Goal: Task Accomplishment & Management: Use online tool/utility

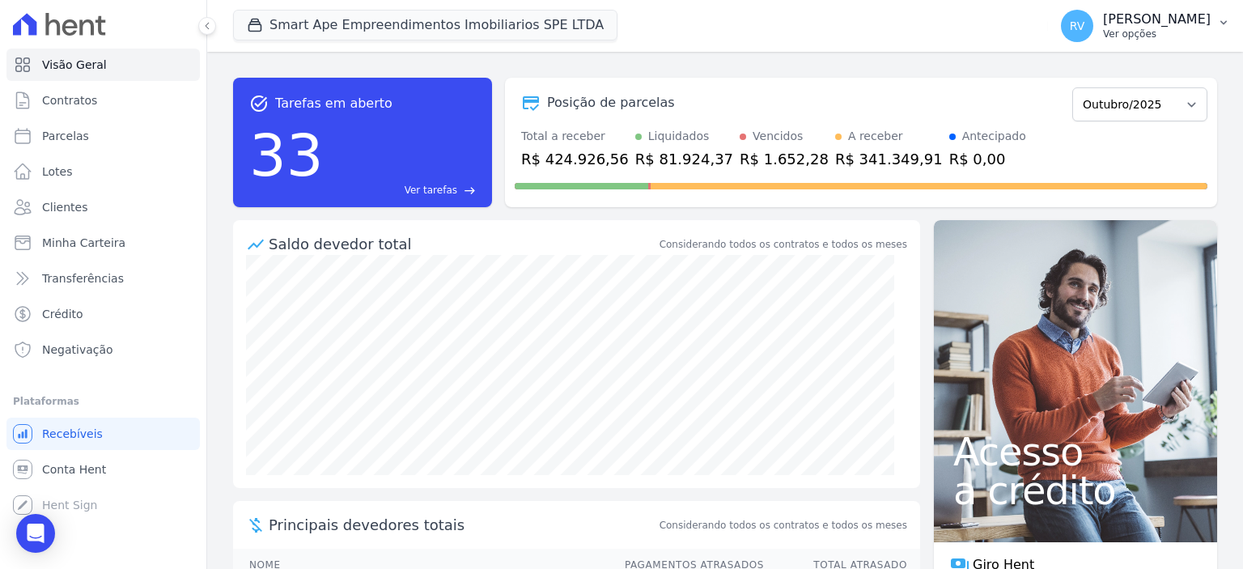
click at [1147, 31] on p "Ver opções" at bounding box center [1157, 34] width 108 height 13
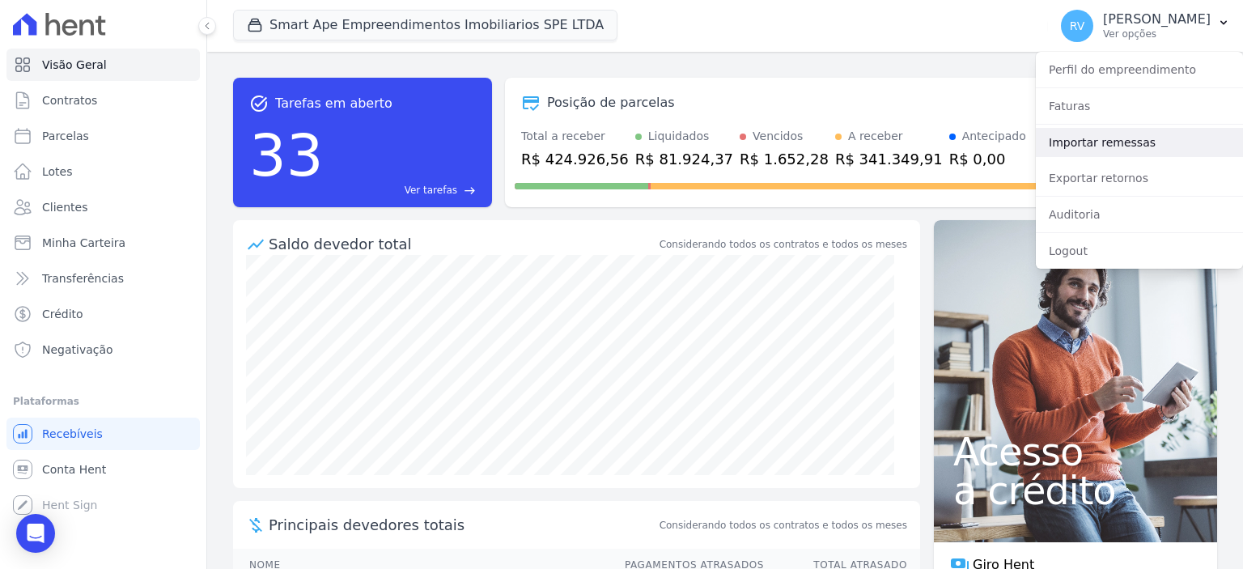
click at [1114, 146] on link "Importar remessas" at bounding box center [1139, 142] width 207 height 29
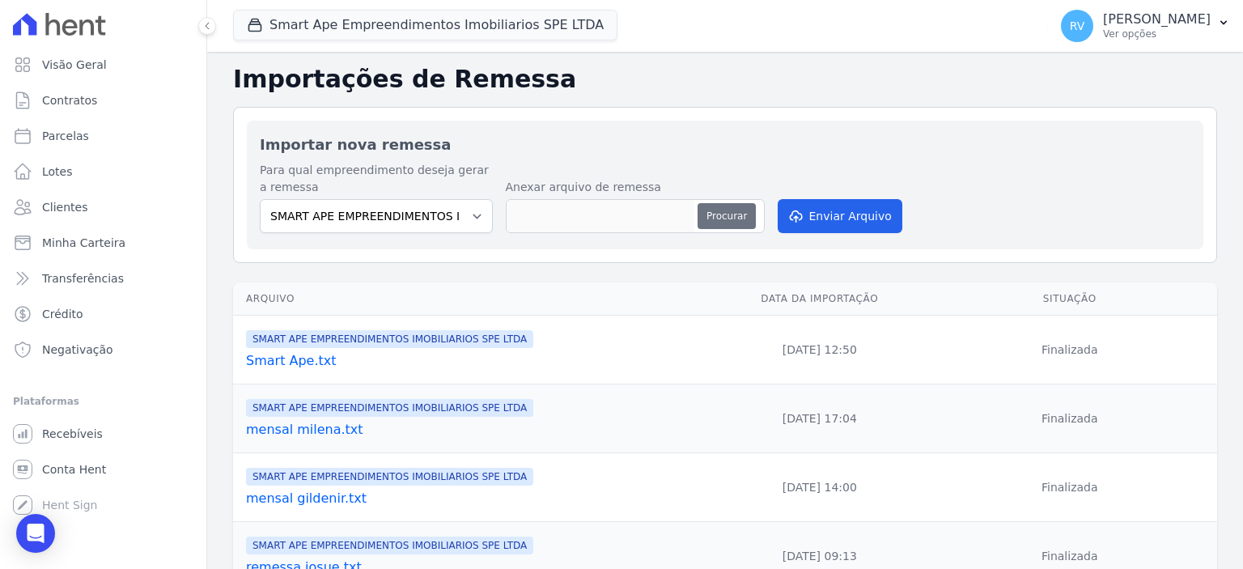
click at [711, 219] on button "Procurar" at bounding box center [726, 216] width 58 height 26
type input "antecipação [PERSON_NAME].txt"
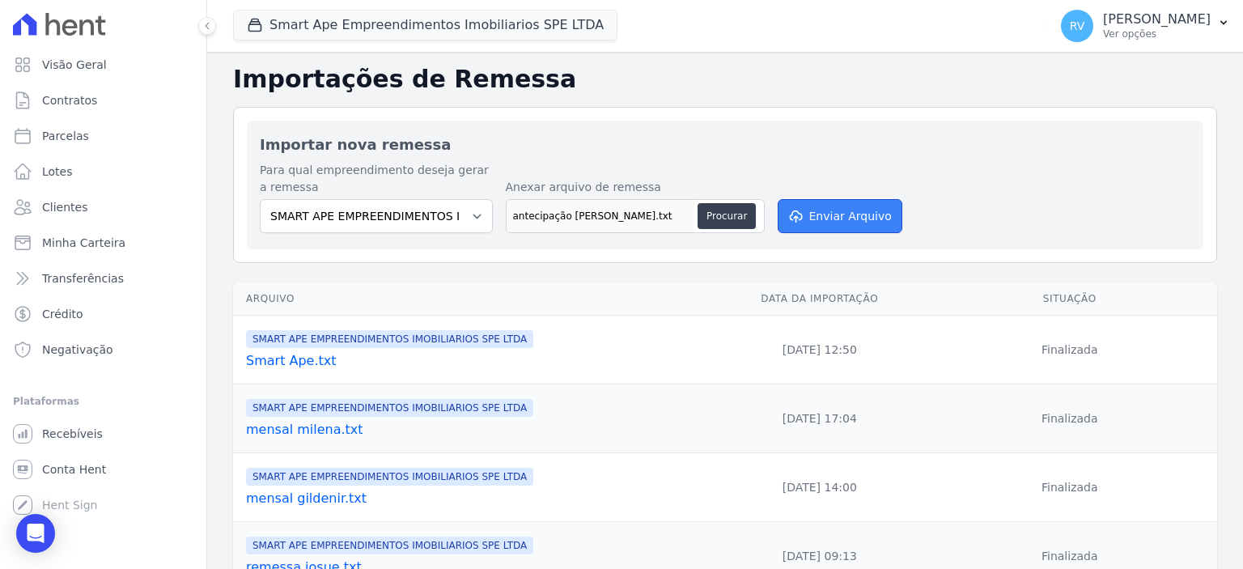
click at [853, 214] on button "Enviar Arquivo" at bounding box center [840, 216] width 125 height 34
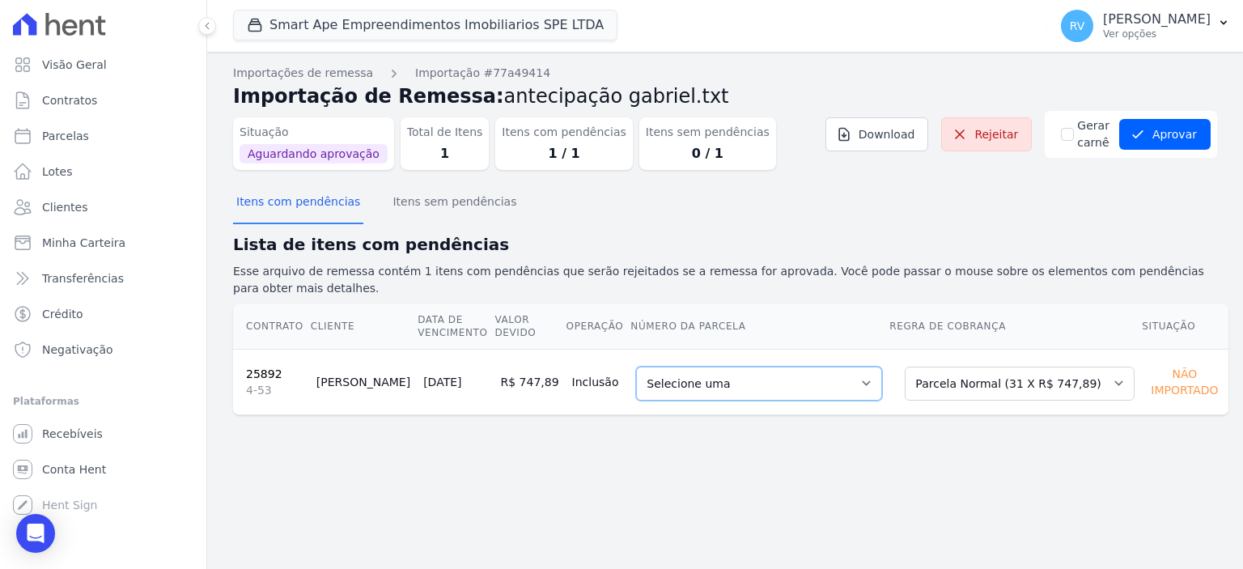
click at [827, 367] on select "Selecione uma 7 - 20/11/2025 - R$ 747,89 - Agendado 8 - 20/12/2025 - R$ 747,89 …" at bounding box center [759, 384] width 246 height 34
click at [1183, 136] on button "Aprovar" at bounding box center [1164, 134] width 91 height 31
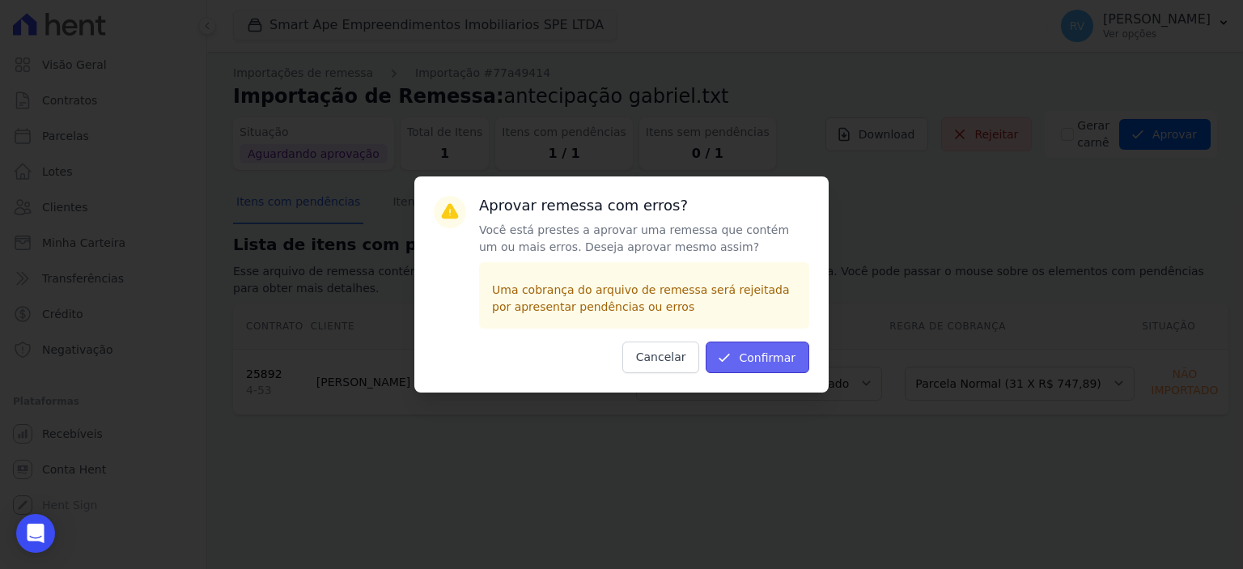
click at [777, 344] on button "Confirmar" at bounding box center [758, 357] width 104 height 32
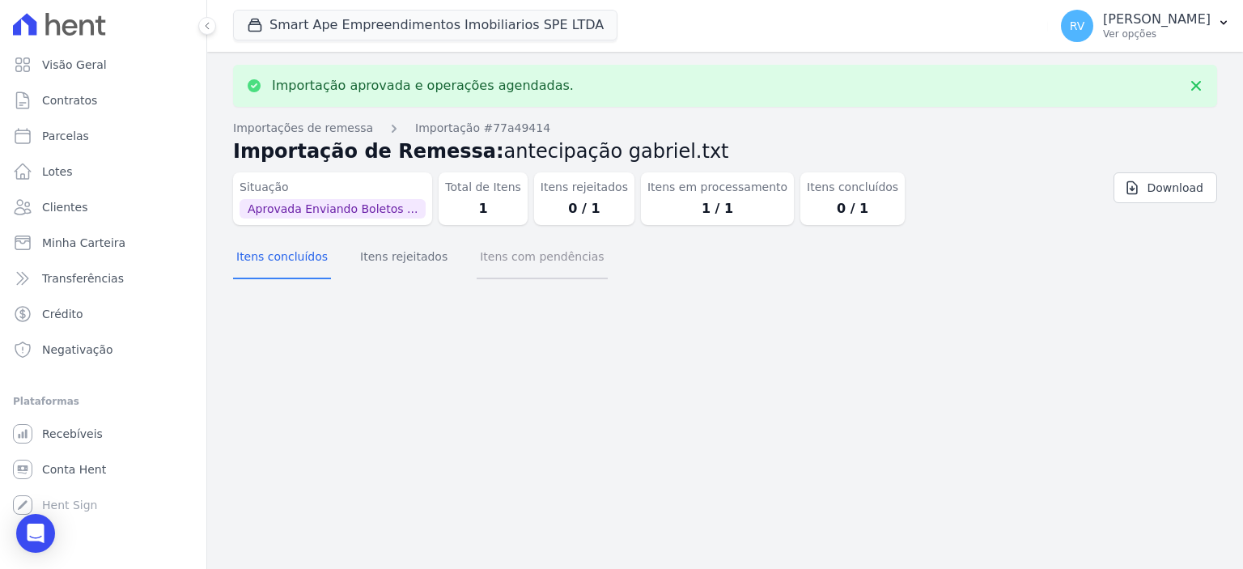
click at [528, 240] on button "Itens com pendências" at bounding box center [542, 258] width 130 height 42
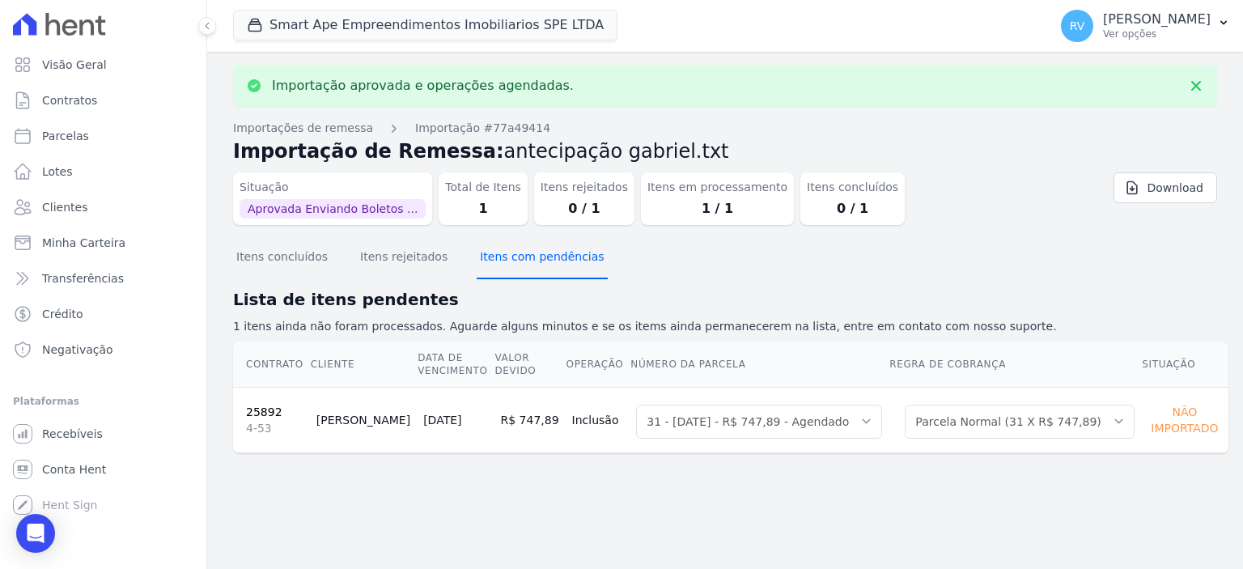
click at [524, 261] on button "Itens com pendências" at bounding box center [542, 258] width 130 height 42
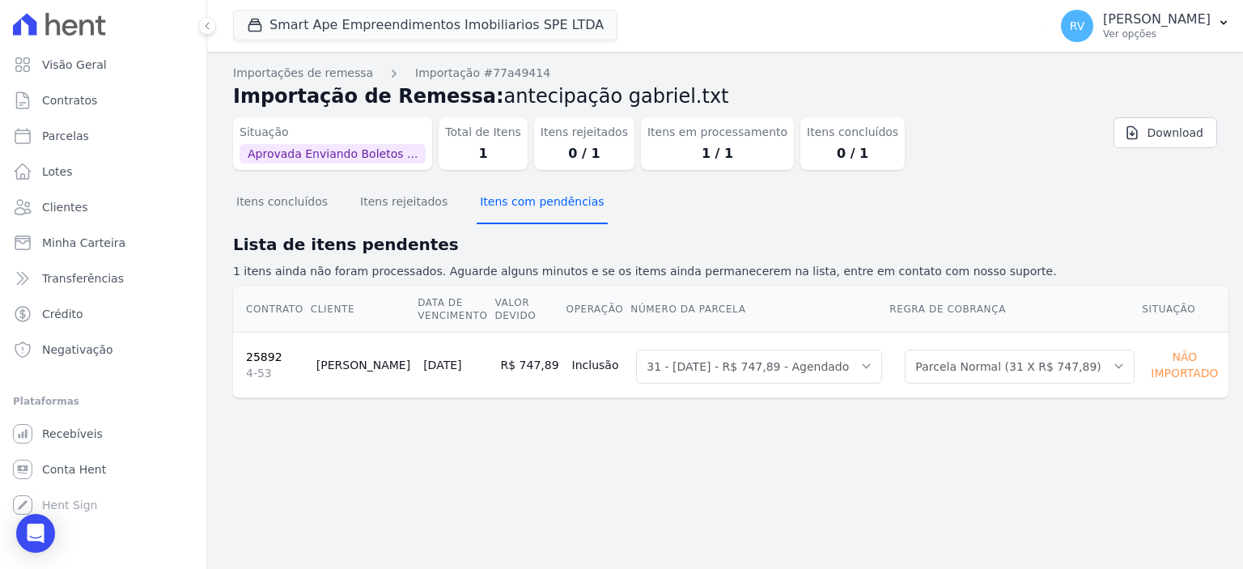
click at [518, 190] on button "Itens com pendências" at bounding box center [542, 203] width 130 height 42
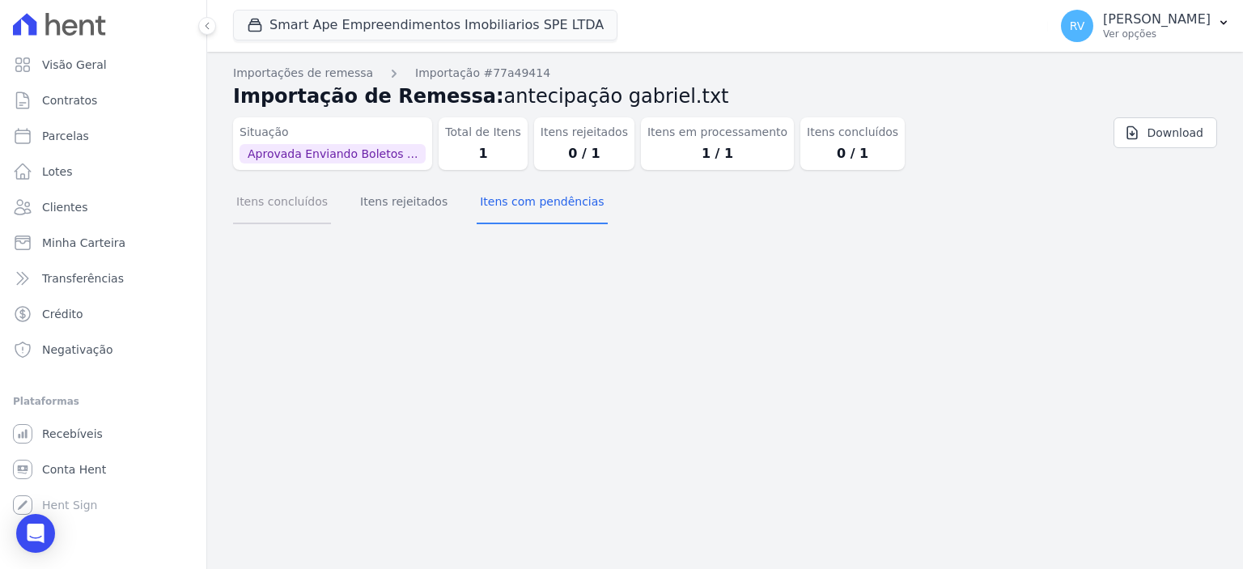
click at [304, 196] on button "Itens concluídos" at bounding box center [282, 203] width 98 height 42
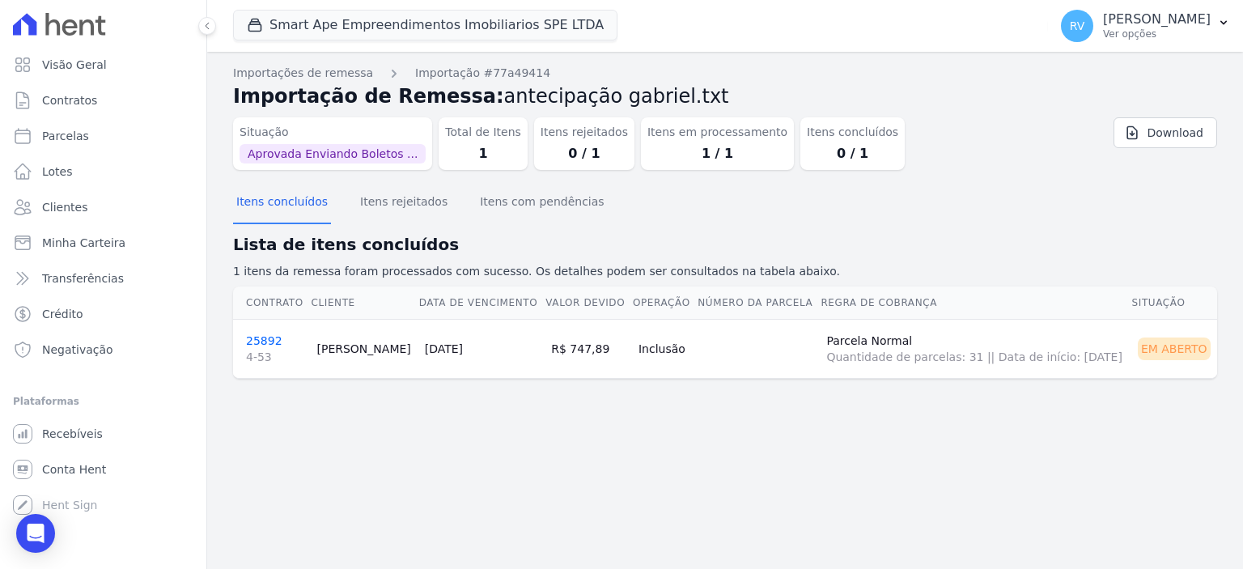
click at [254, 341] on link "25892 4-53" at bounding box center [274, 349] width 57 height 31
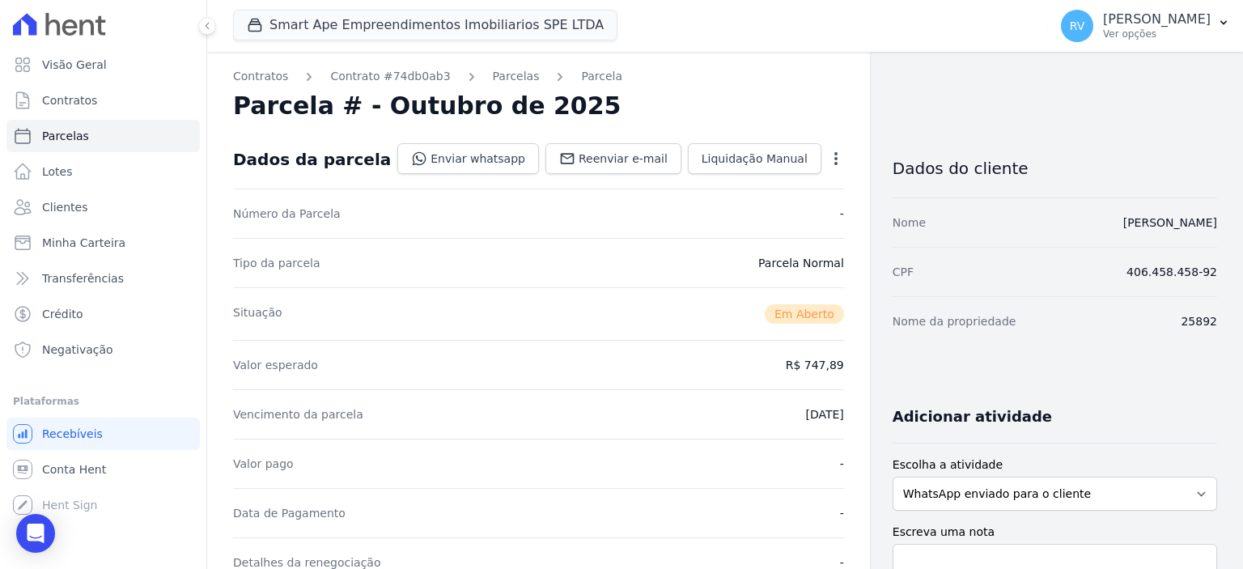
scroll to position [405, 0]
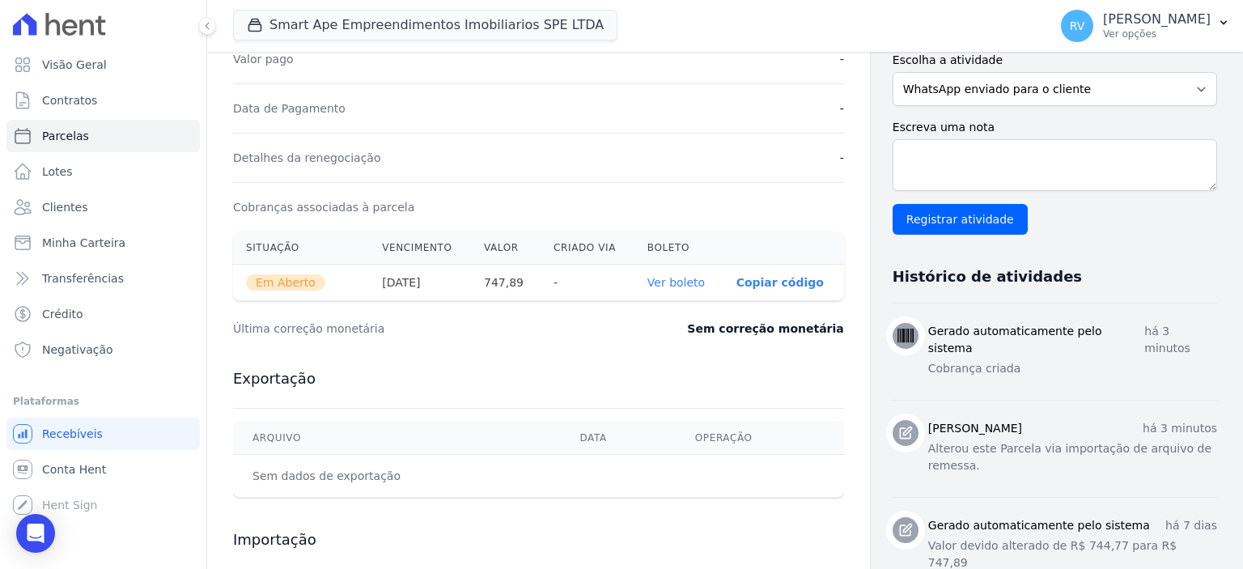
click at [685, 276] on link "Ver boleto" at bounding box center [675, 282] width 57 height 13
